Goal: Check status: Check status

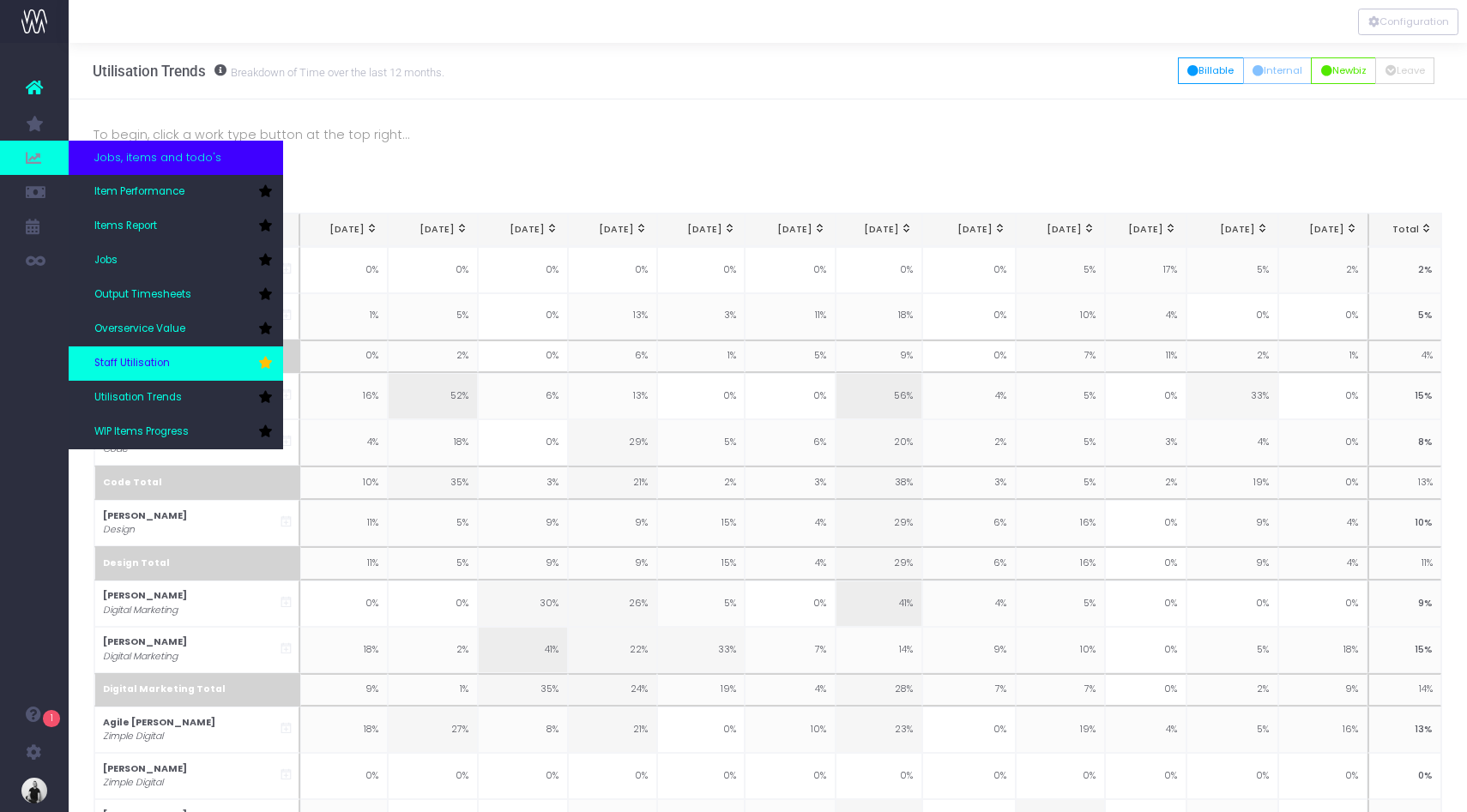
click at [129, 376] on link "Staff Utilisation" at bounding box center [176, 363] width 215 height 34
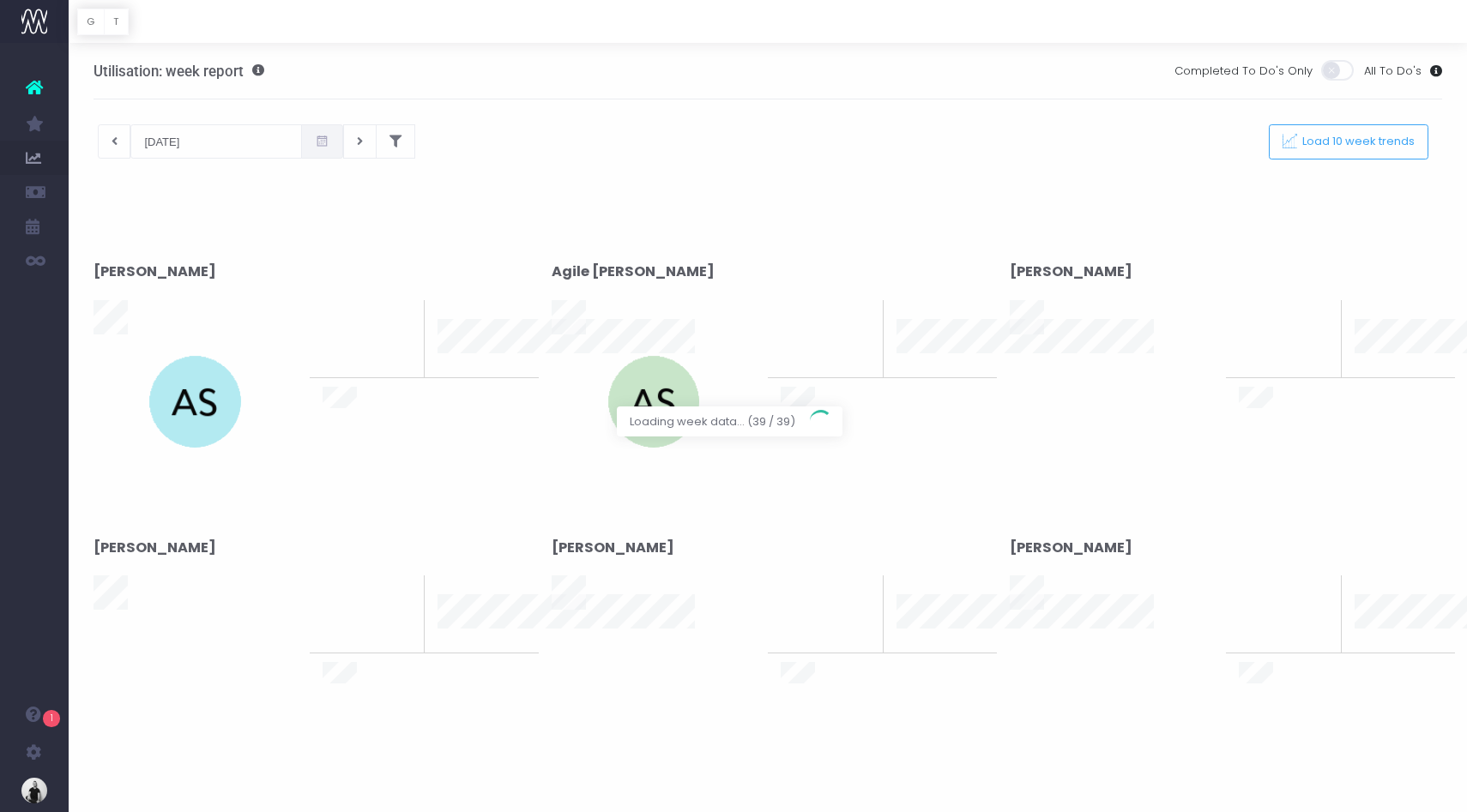
click at [181, 132] on div at bounding box center [734, 406] width 1467 height 812
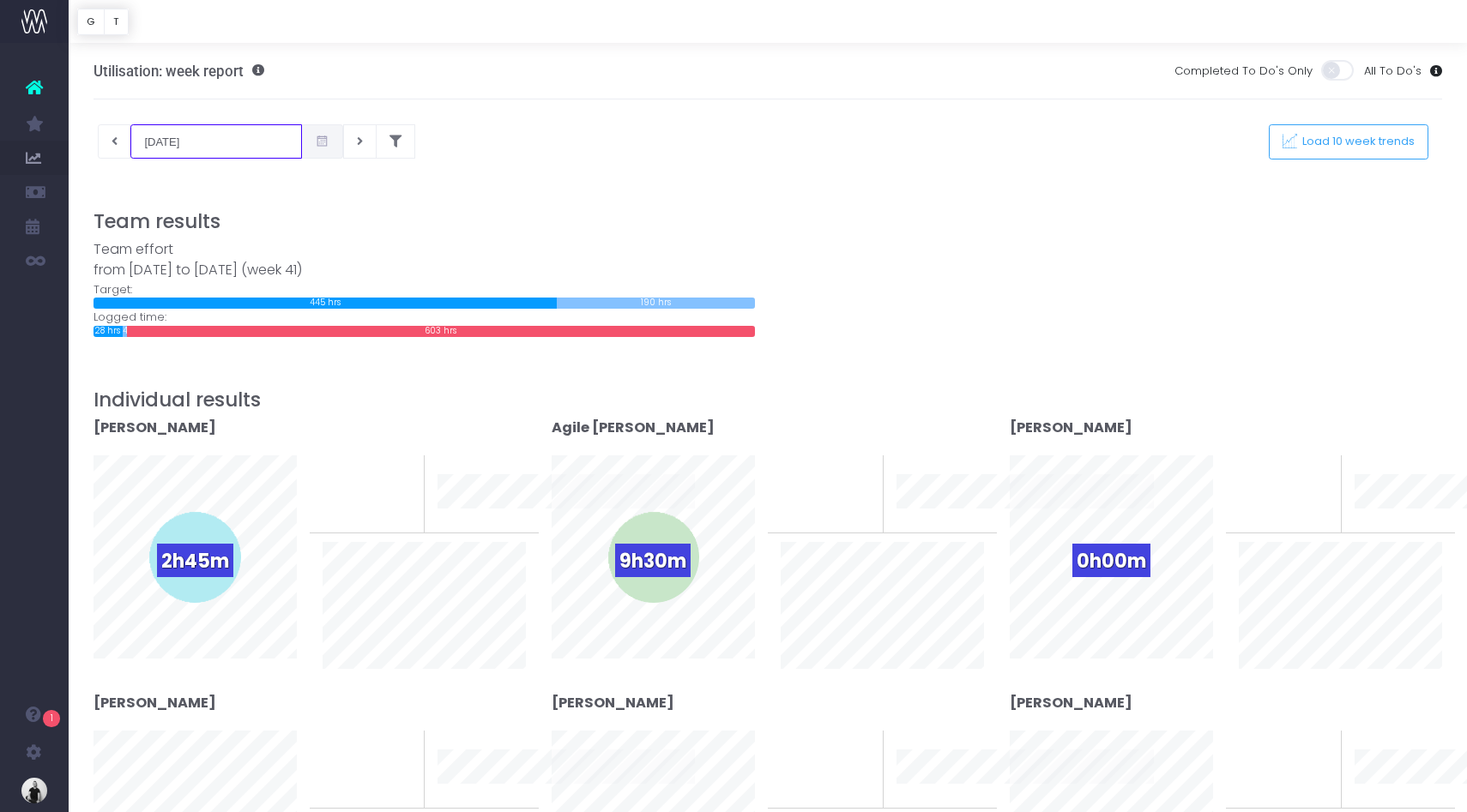
click at [180, 148] on input "07-10-2025" at bounding box center [216, 141] width 172 height 34
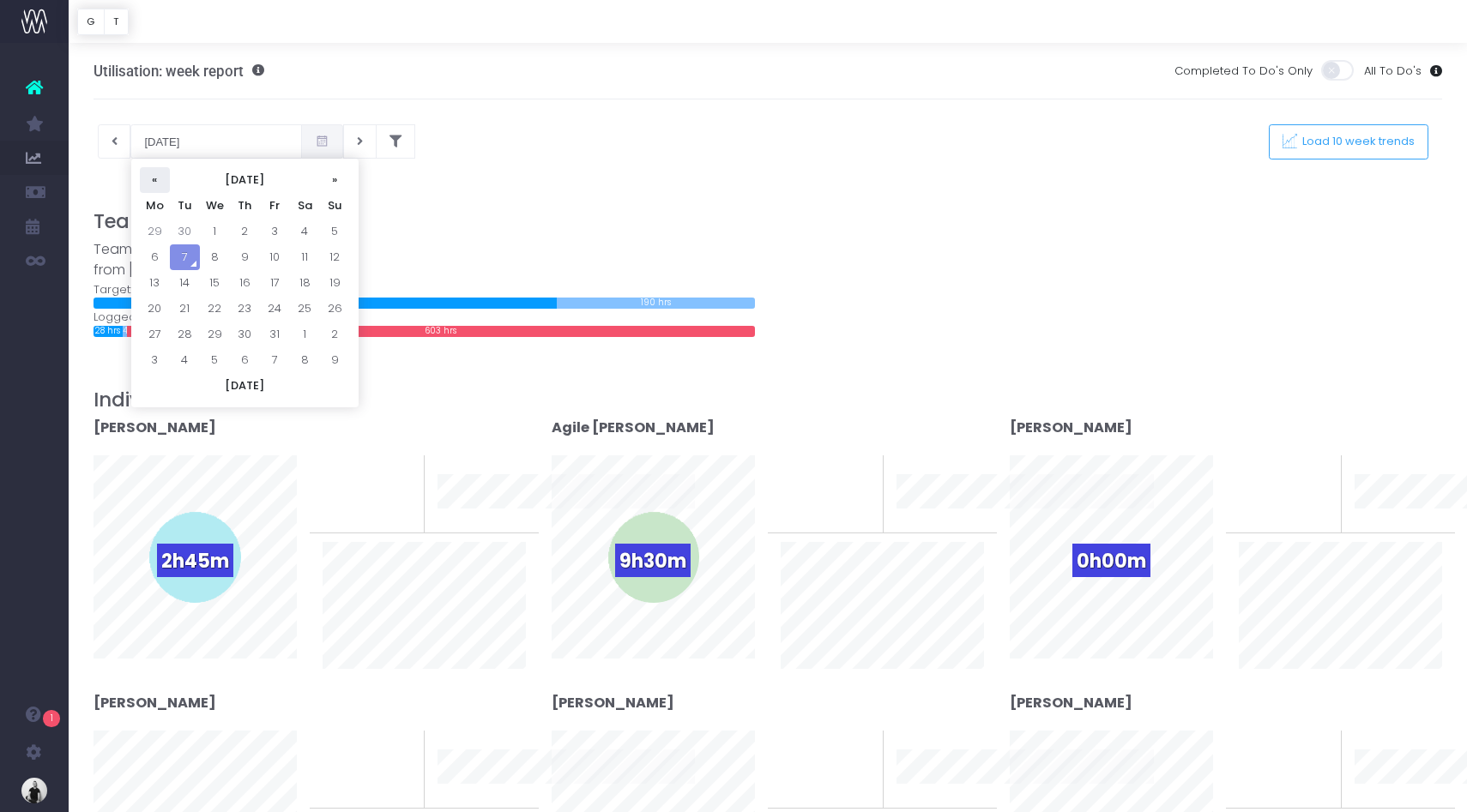
click at [157, 186] on th "«" at bounding box center [154, 180] width 30 height 25
click at [161, 254] on td "1" at bounding box center [154, 257] width 30 height 25
type input "01-09-2025"
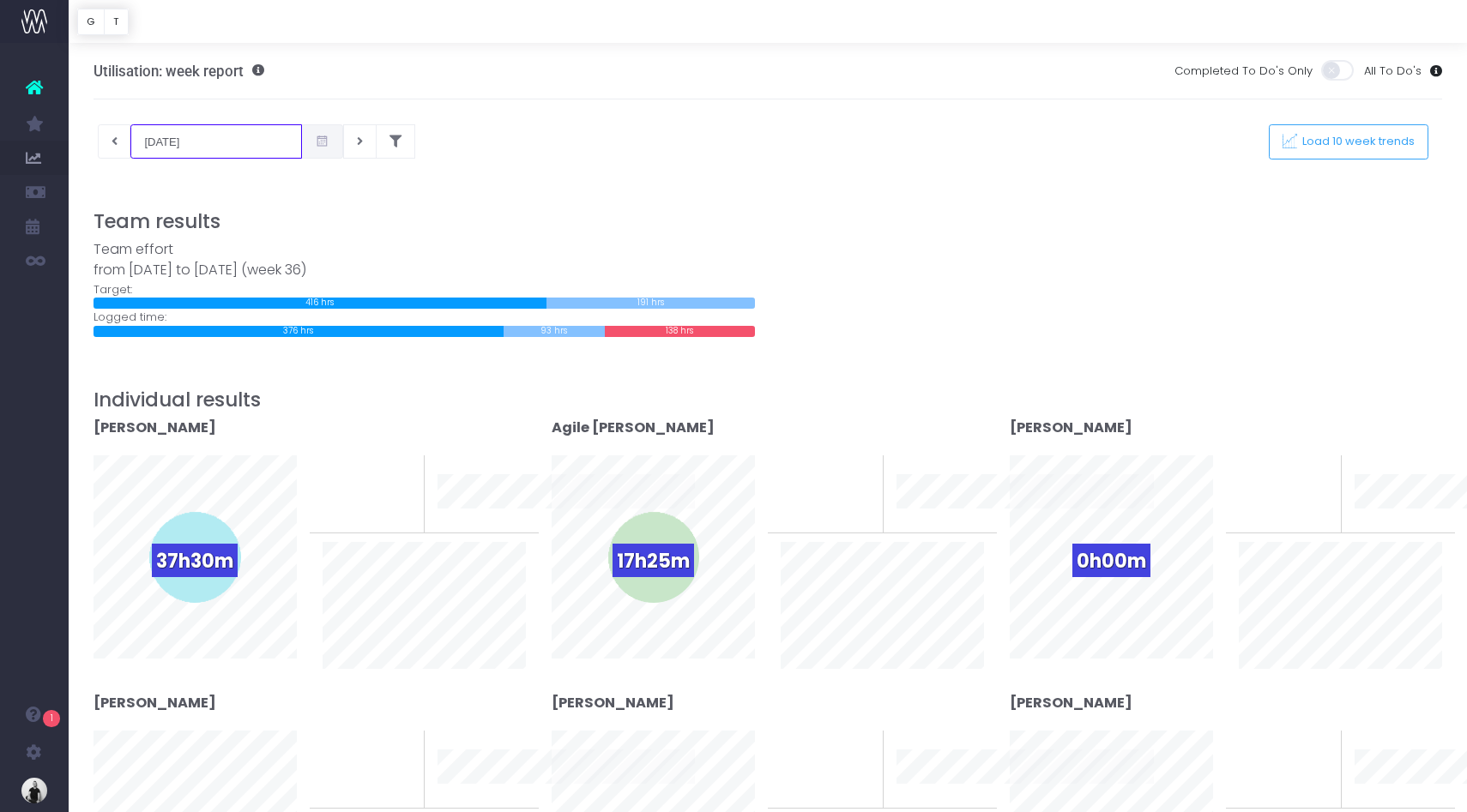
click at [178, 140] on input "01-09-2025" at bounding box center [216, 141] width 172 height 34
click at [617, 209] on div at bounding box center [768, 197] width 1349 height 25
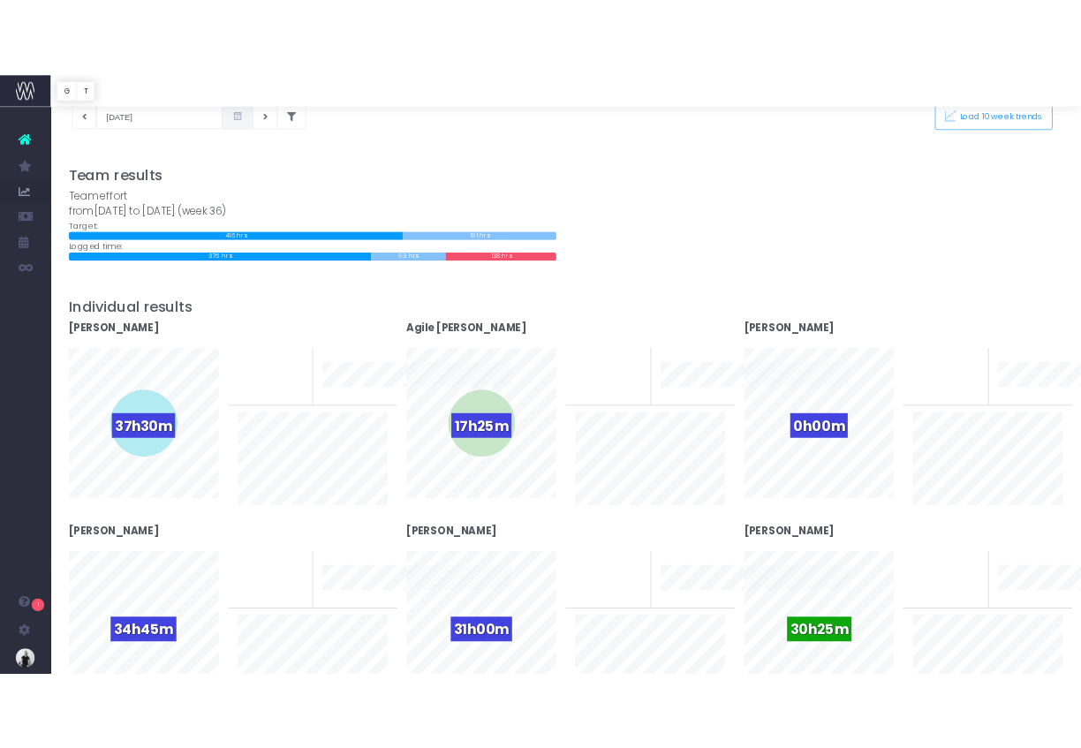
scroll to position [168, 0]
